Goal: Ask a question: Seek information or help from site administrators or community

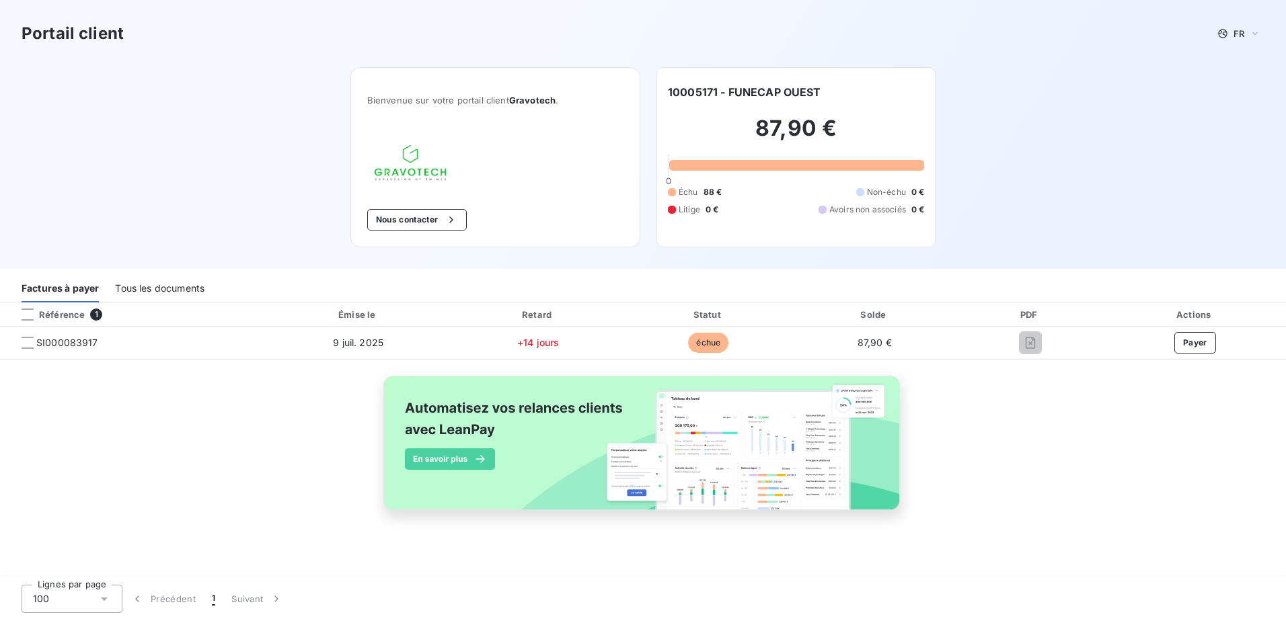
click at [525, 100] on span "Gravotech" at bounding box center [532, 100] width 46 height 11
copy span "Gravotech"
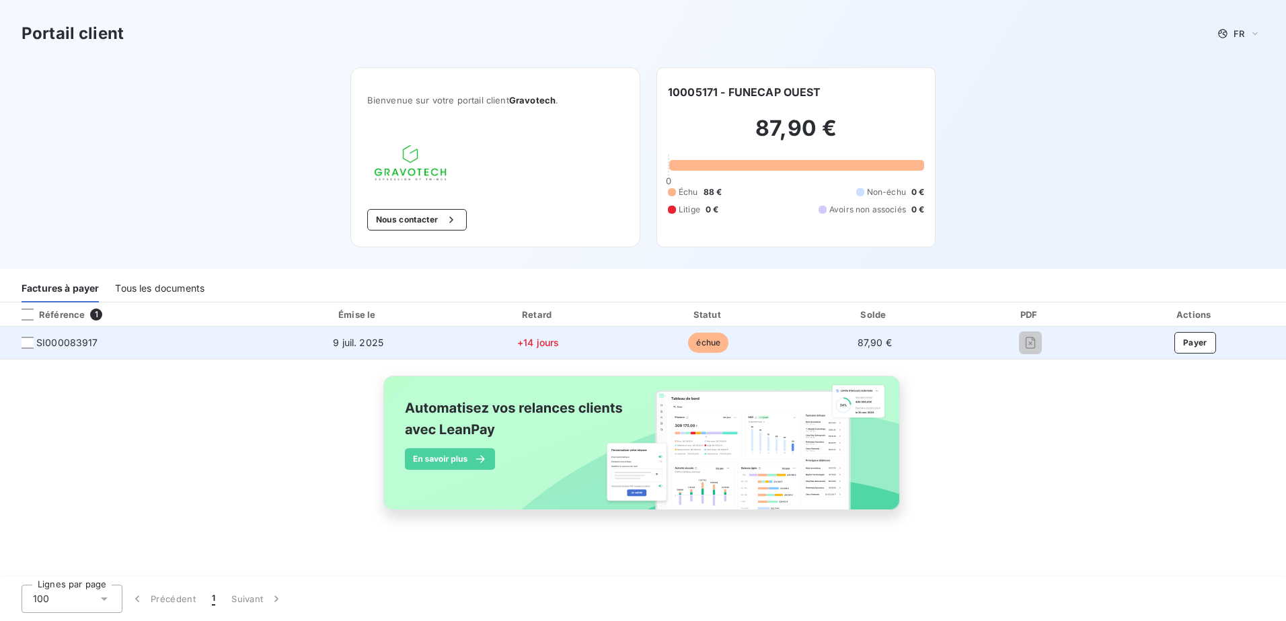
click at [79, 344] on span "SI000083917" at bounding box center [67, 342] width 62 height 13
copy span "SI000083917"
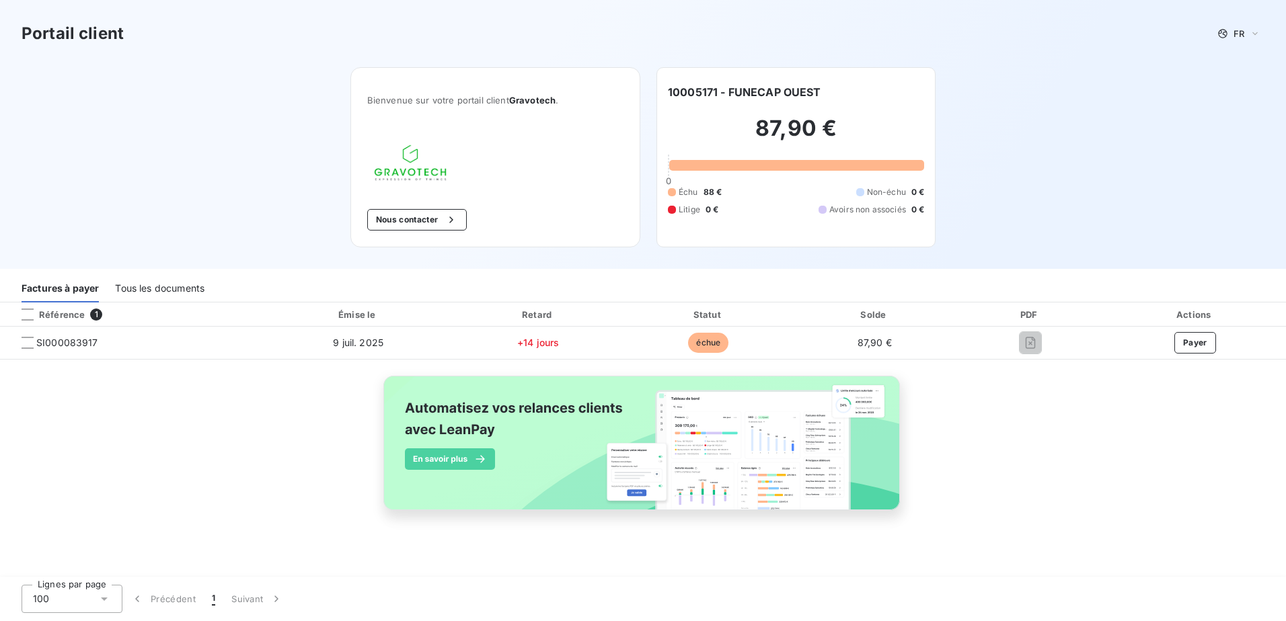
click at [890, 206] on span "Avoirs non associés" at bounding box center [867, 210] width 77 height 12
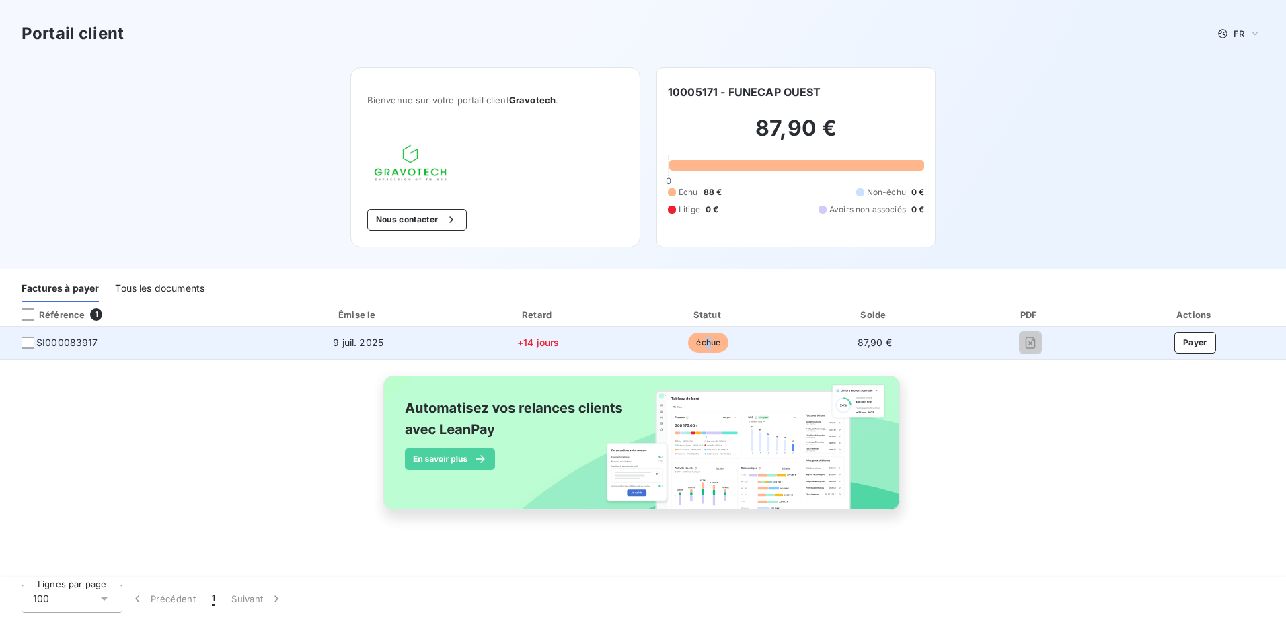
click at [705, 343] on span "échue" at bounding box center [708, 343] width 40 height 20
click at [517, 345] on span "+14 jours" at bounding box center [538, 342] width 42 height 11
click at [518, 344] on span "+14 jours" at bounding box center [538, 342] width 42 height 11
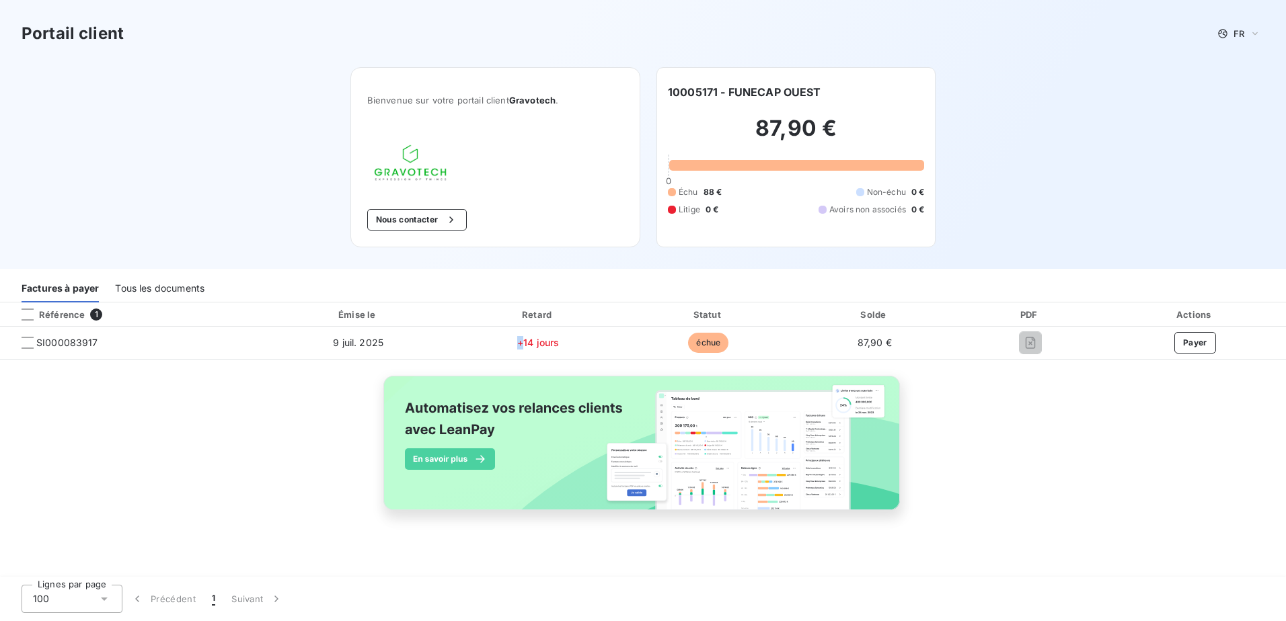
drag, startPoint x: 518, startPoint y: 344, endPoint x: 419, endPoint y: 216, distance: 161.4
click at [419, 216] on button "Nous contacter" at bounding box center [417, 220] width 100 height 22
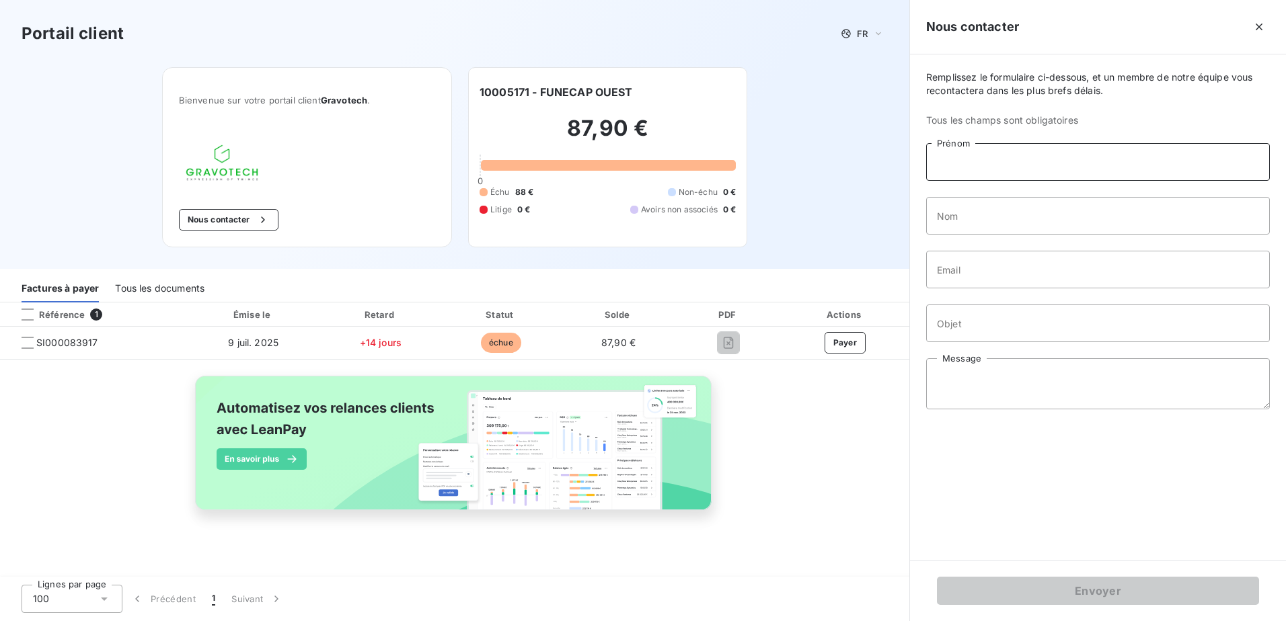
click at [985, 163] on input "Prénom" at bounding box center [1098, 162] width 344 height 38
type input "sharmeen"
type input "SHEIKH"
type input "[EMAIL_ADDRESS][DOMAIN_NAME]"
click at [990, 319] on input "Objet" at bounding box center [1098, 324] width 344 height 38
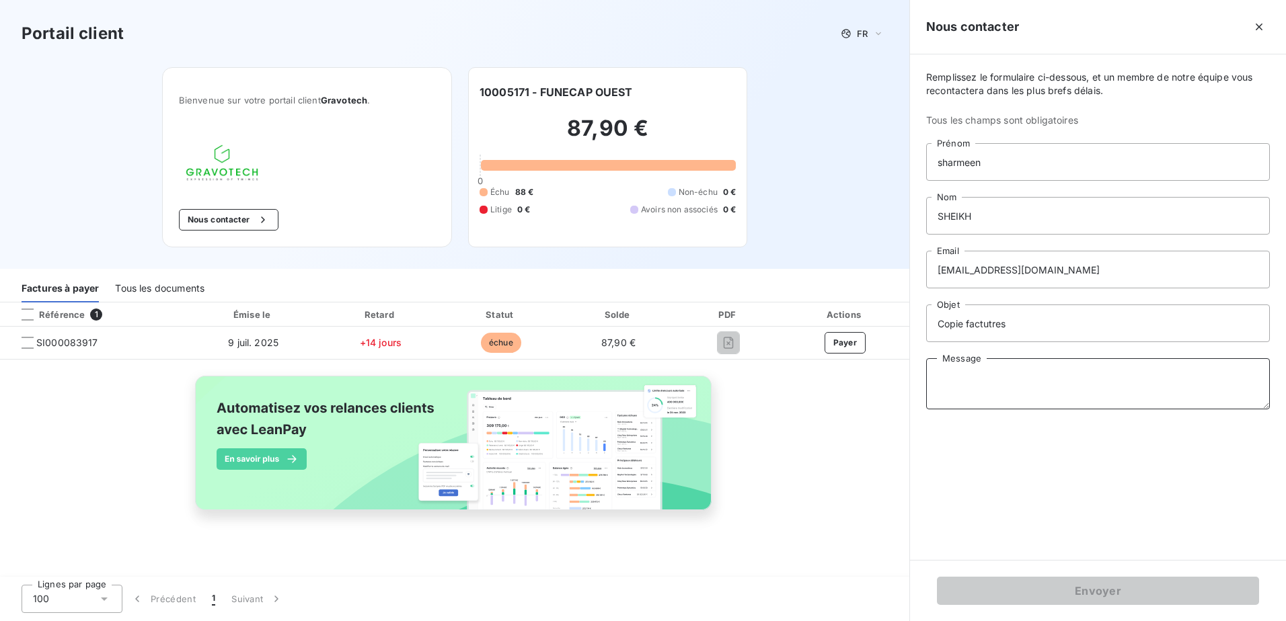
drag, startPoint x: 994, startPoint y: 390, endPoint x: 1015, endPoint y: 356, distance: 40.5
click at [994, 384] on textarea "Message" at bounding box center [1098, 383] width 344 height 51
click at [1027, 336] on input "Copie factutres" at bounding box center [1098, 324] width 344 height 38
type input "Copie facture"
click at [993, 365] on textarea "Message" at bounding box center [1098, 383] width 344 height 51
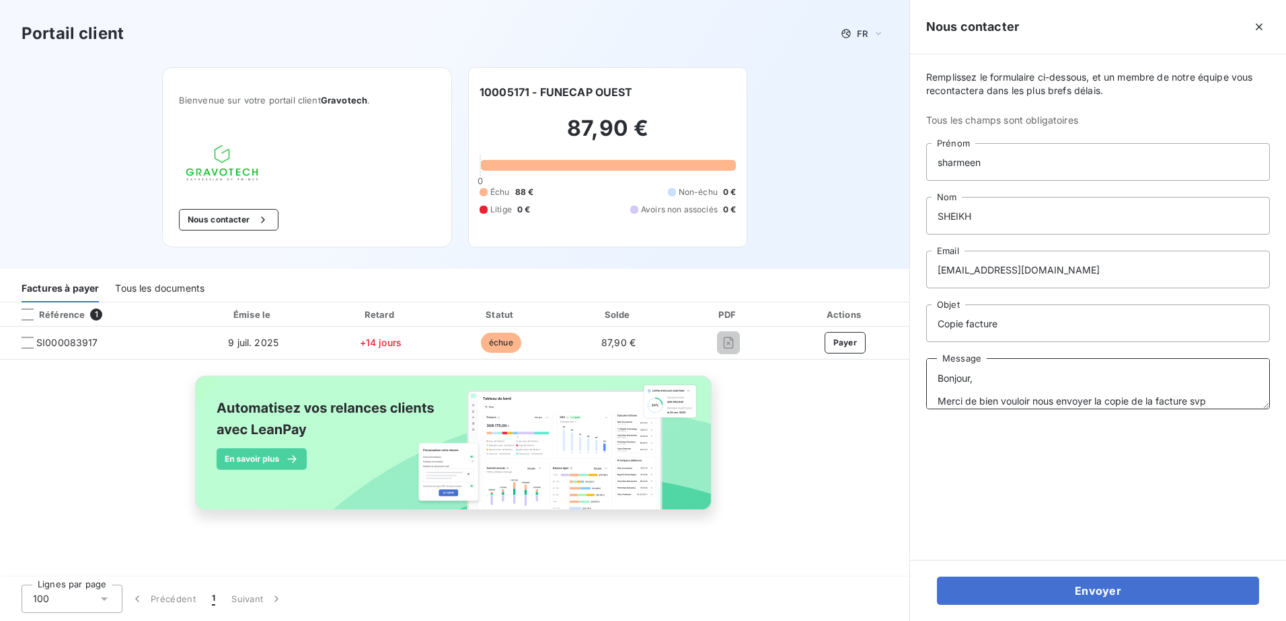
click at [1189, 401] on textarea "Bonjour, Merci de bien vouloir nous envoyer la copie de la facture svp" at bounding box center [1098, 383] width 344 height 51
paste textarea "SI000083917"
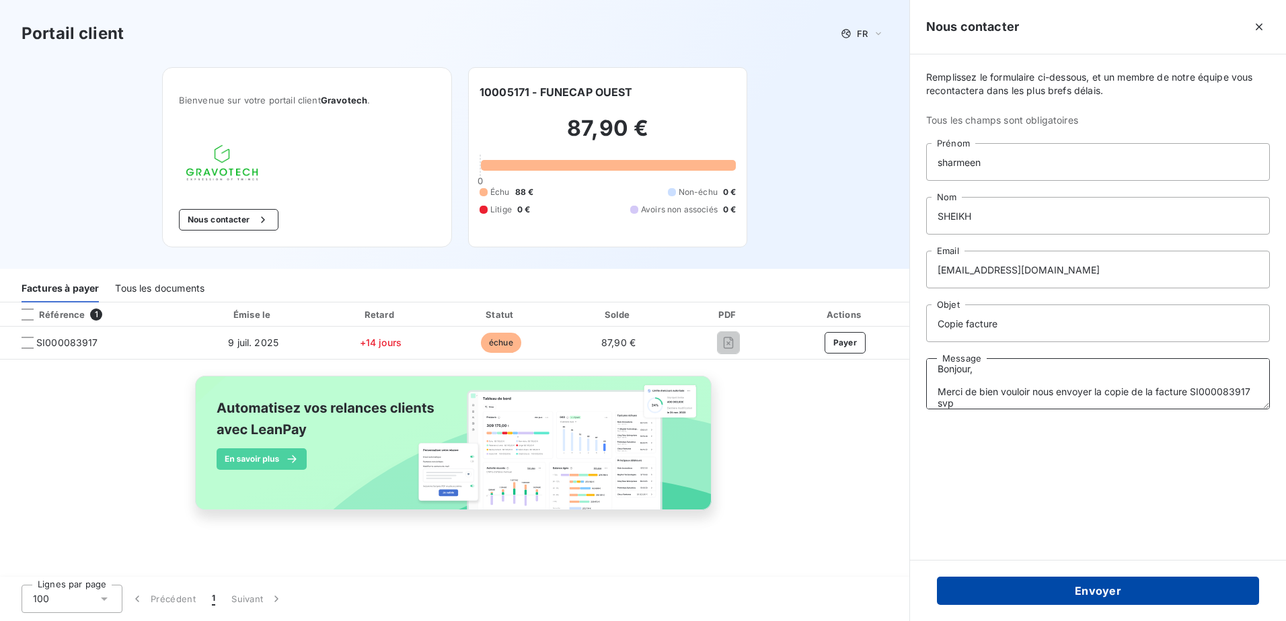
type textarea "Bonjour, Merci de bien vouloir nous envoyer la copie de la facture SI000083917 …"
click at [1089, 595] on button "Envoyer" at bounding box center [1098, 591] width 322 height 28
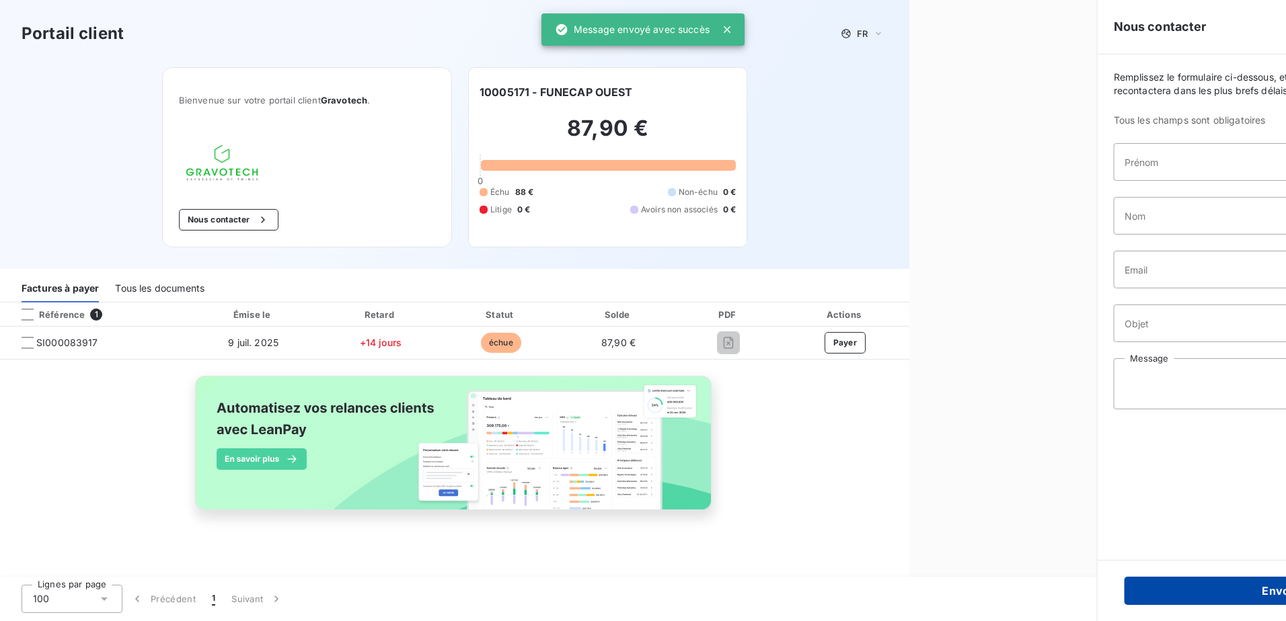
scroll to position [0, 0]
